Goal: Task Accomplishment & Management: Complete application form

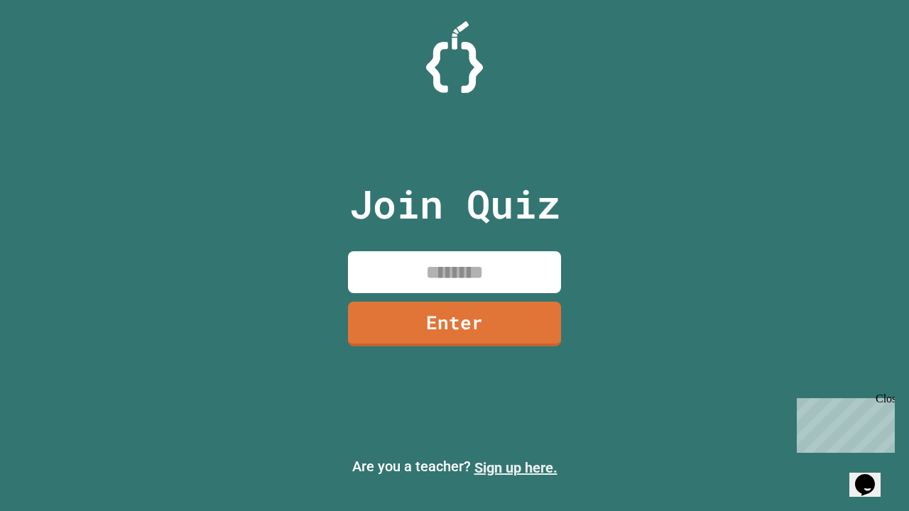
click at [515, 468] on link "Sign up here." at bounding box center [515, 467] width 83 height 17
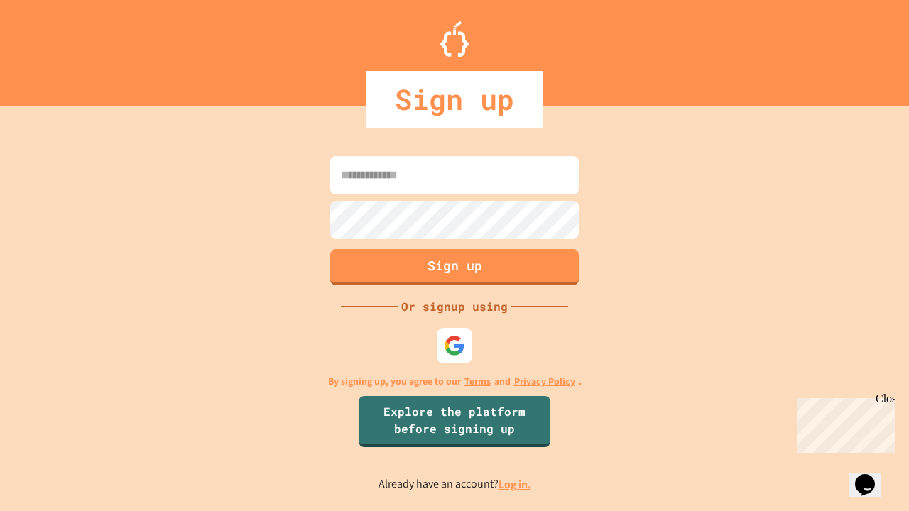
click at [515, 484] on link "Log in." at bounding box center [514, 484] width 33 height 15
